Goal: Go to known website: Go to known website

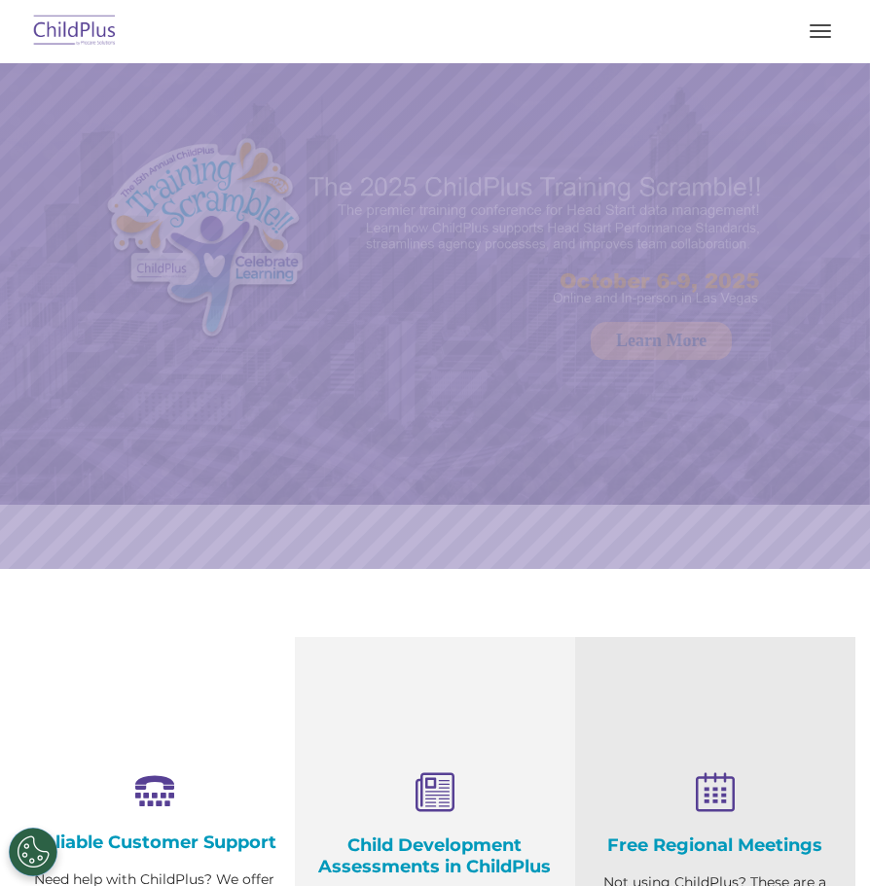
select select "MEDIUM"
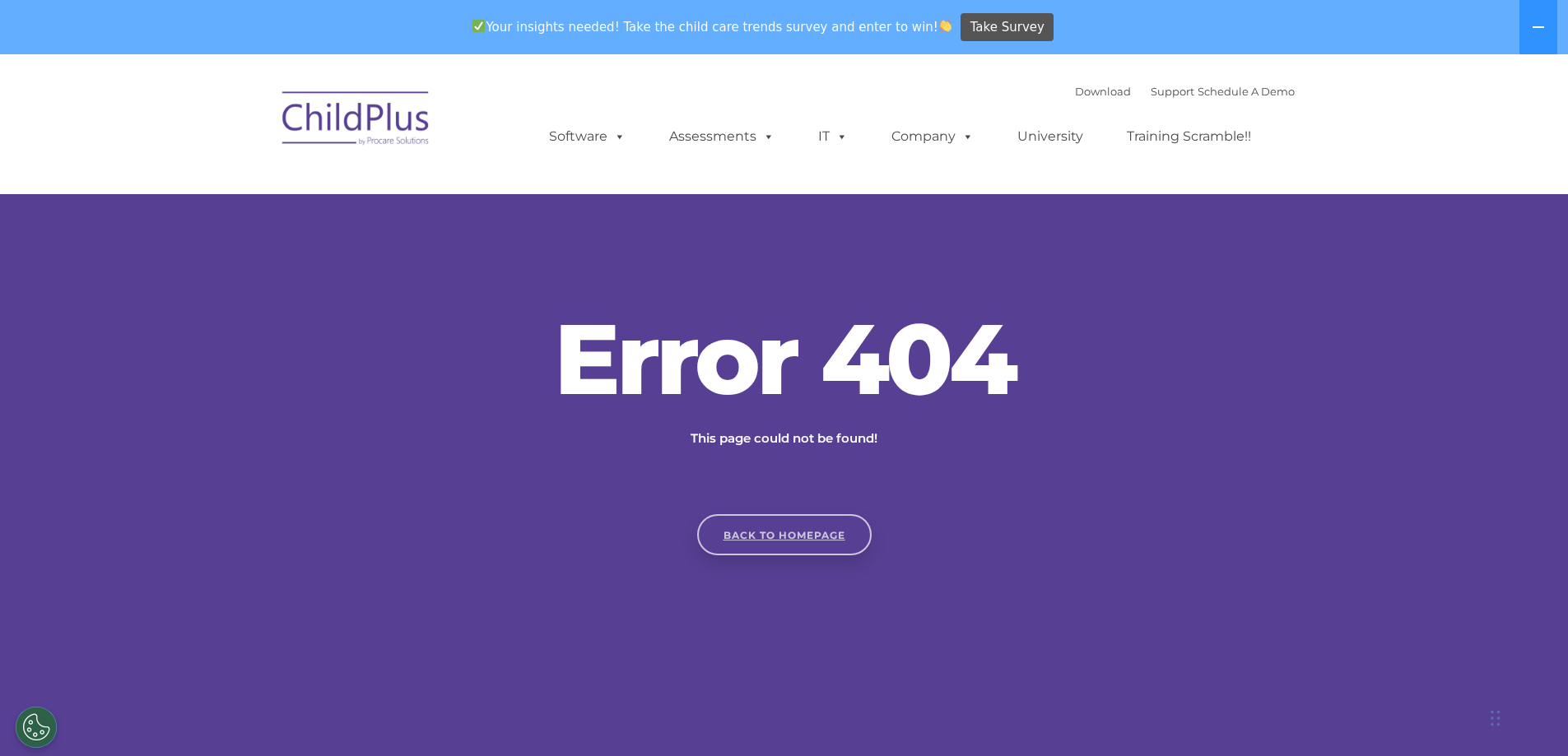
click at [817, 528] on link "Back to homepage" at bounding box center [784, 534] width 174 height 41
